Goal: Check status: Check status

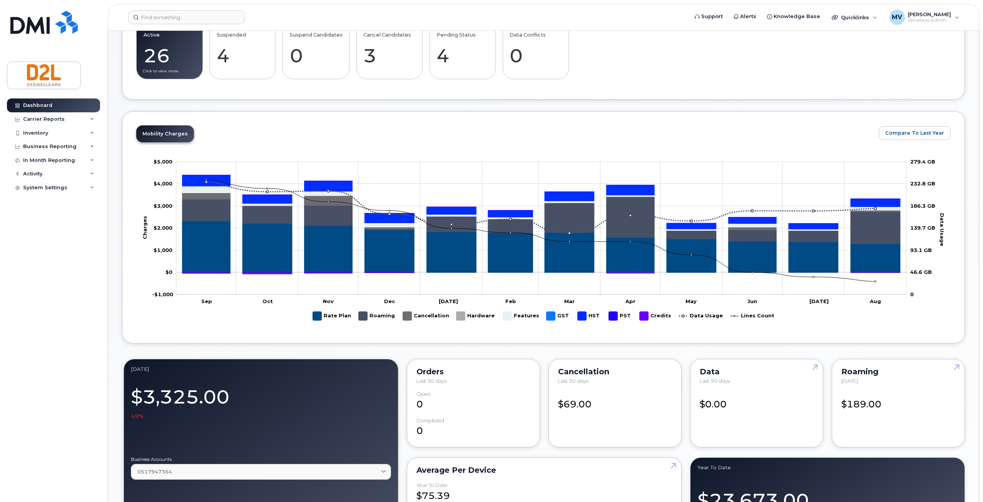
scroll to position [154, 0]
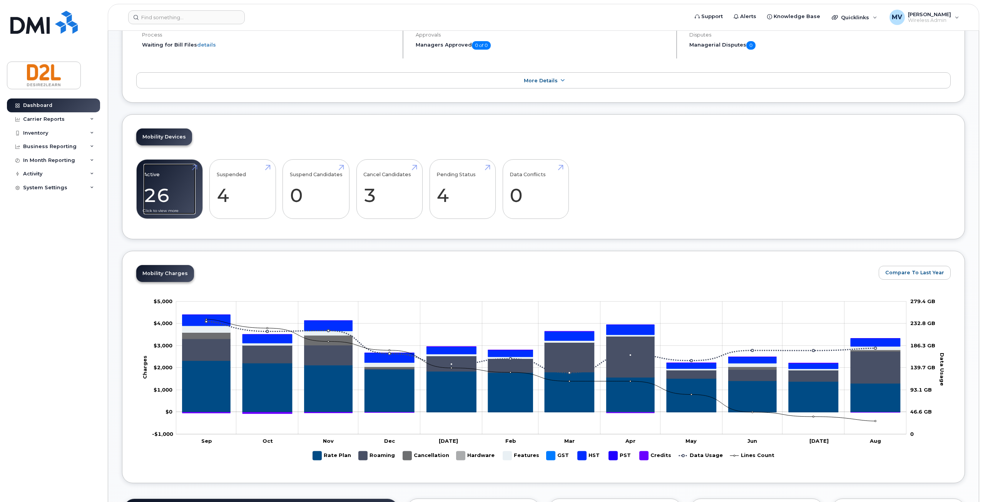
click at [162, 195] on link "Active 26 -73%" at bounding box center [170, 189] width 52 height 51
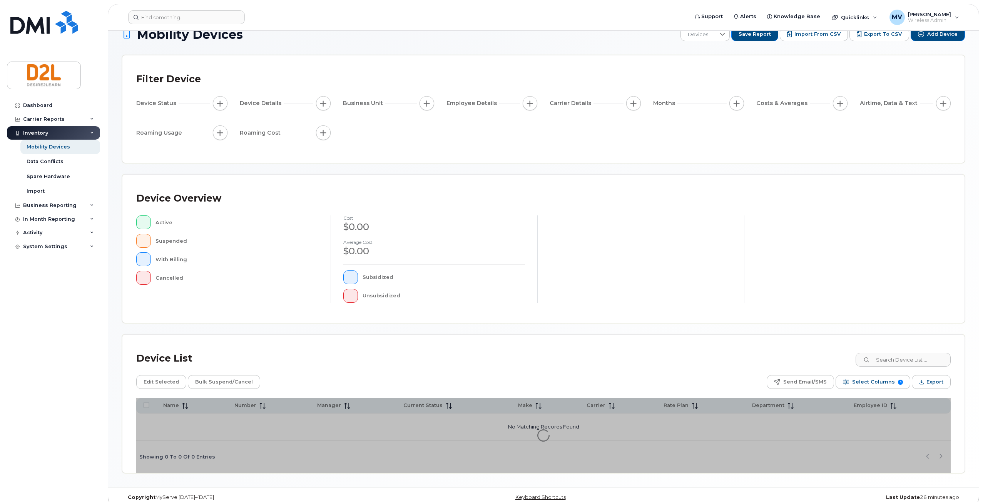
scroll to position [27, 0]
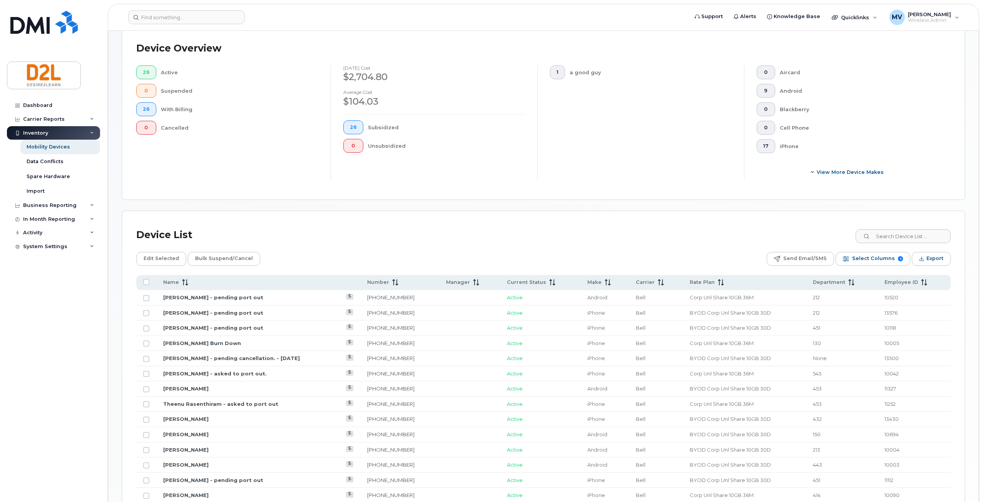
scroll to position [219, 0]
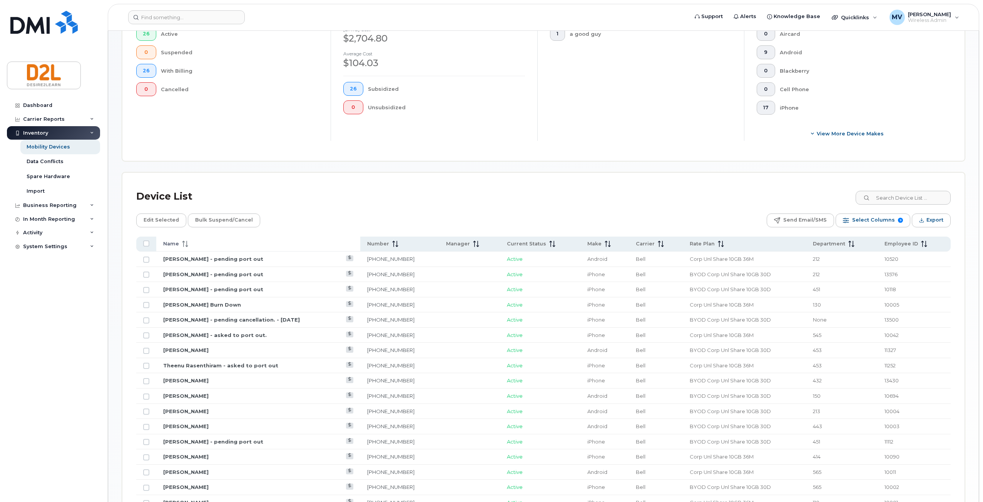
click at [171, 245] on span "Name" at bounding box center [171, 243] width 16 height 7
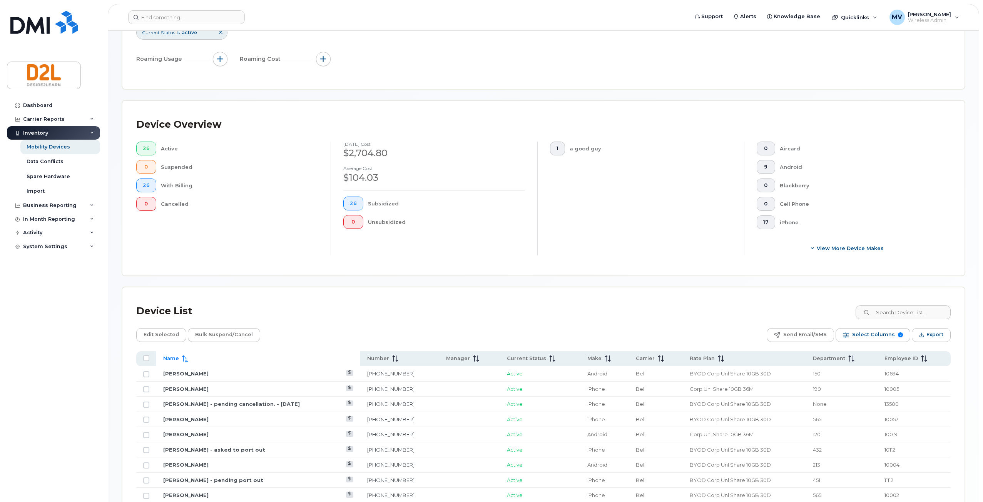
scroll to position [104, 0]
